Goal: Information Seeking & Learning: Understand process/instructions

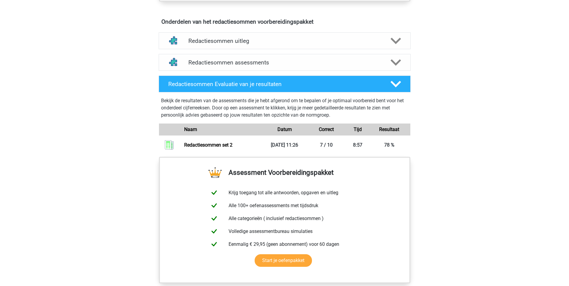
scroll to position [379, 0]
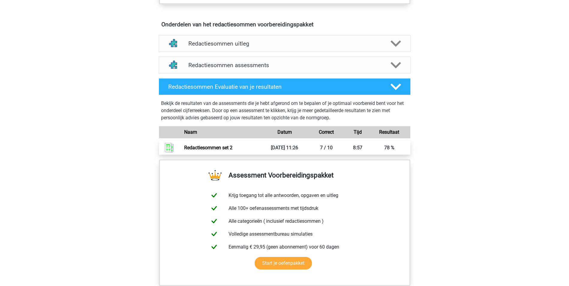
click at [194, 151] on link "Redactiesommen set 2" at bounding box center [208, 148] width 48 height 6
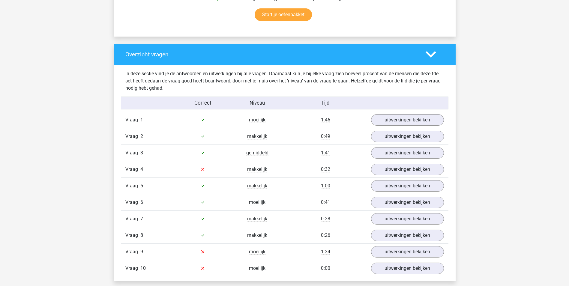
scroll to position [420, 0]
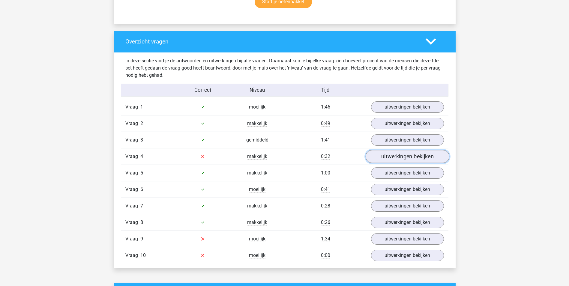
click at [400, 155] on link "uitwerkingen bekijken" at bounding box center [407, 156] width 84 height 13
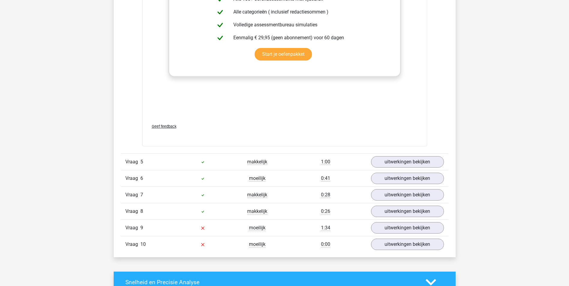
scroll to position [750, 0]
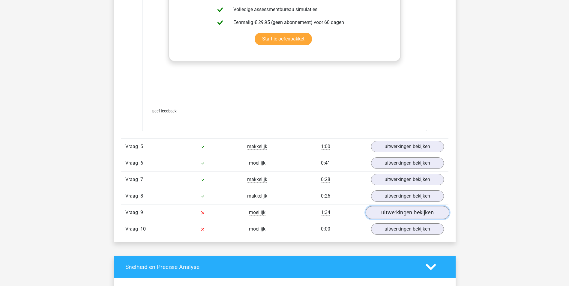
click at [400, 212] on link "uitwerkingen bekijken" at bounding box center [407, 212] width 84 height 13
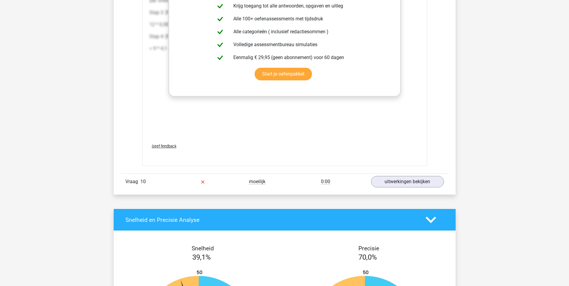
scroll to position [1109, 0]
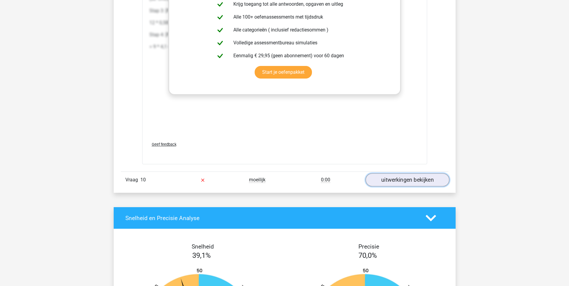
click at [380, 177] on link "uitwerkingen bekijken" at bounding box center [407, 179] width 84 height 13
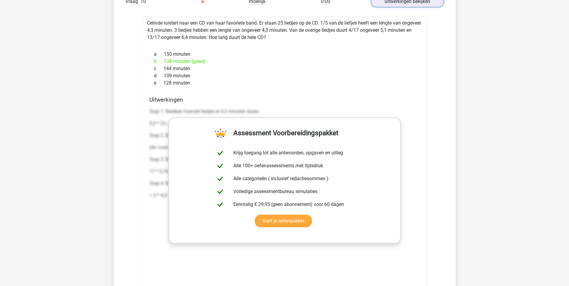
scroll to position [1319, 0]
